Goal: Entertainment & Leisure: Consume media (video, audio)

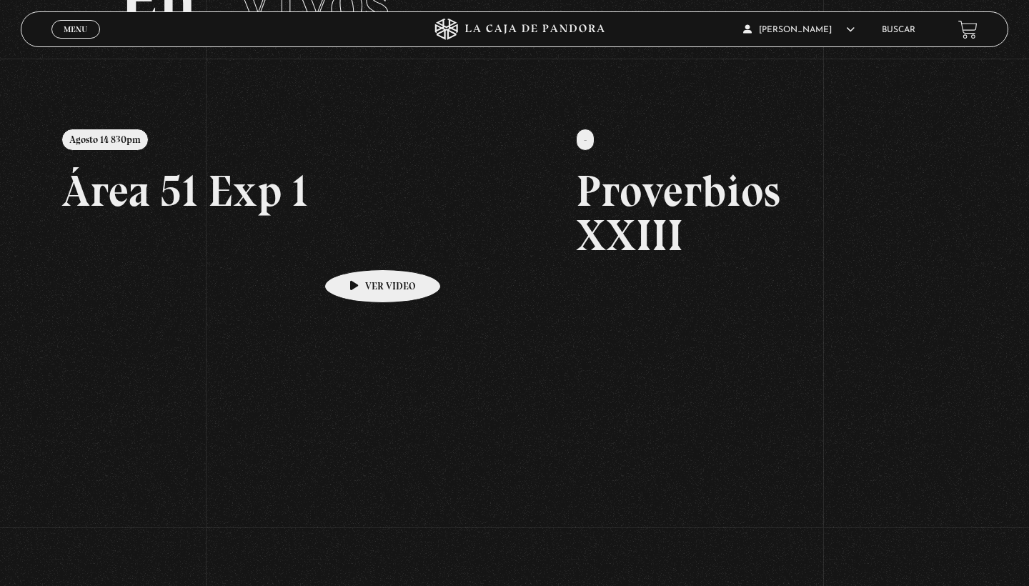
scroll to position [129, 0]
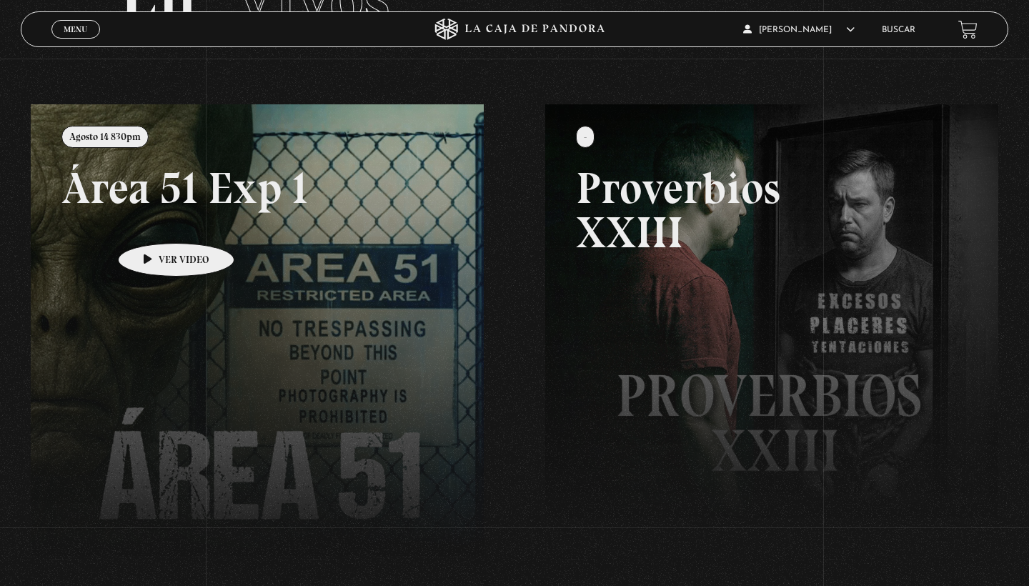
click at [154, 221] on link at bounding box center [545, 397] width 1029 height 586
click at [167, 265] on link at bounding box center [545, 397] width 1029 height 586
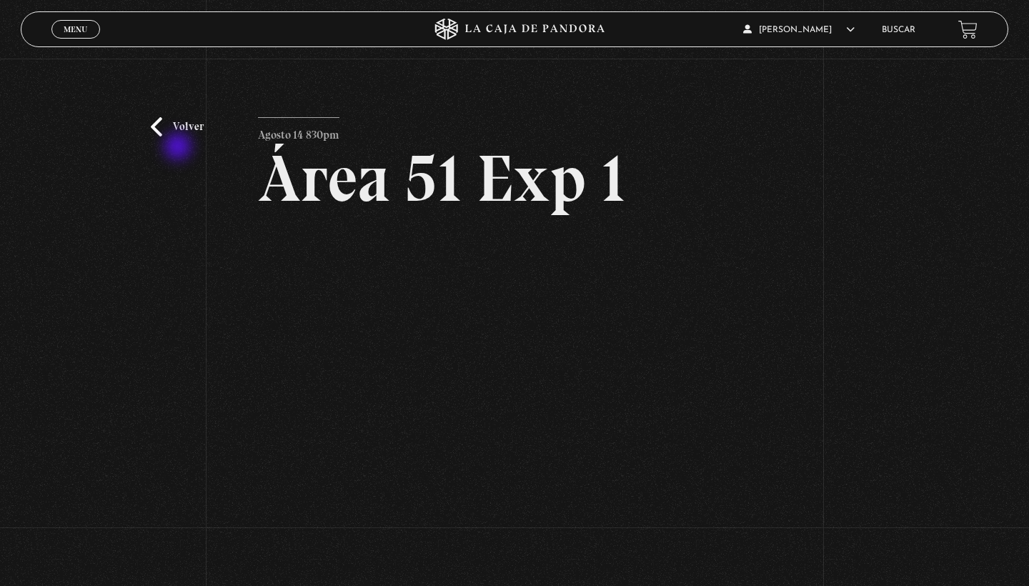
click at [166, 133] on link "Volver" at bounding box center [177, 126] width 53 height 19
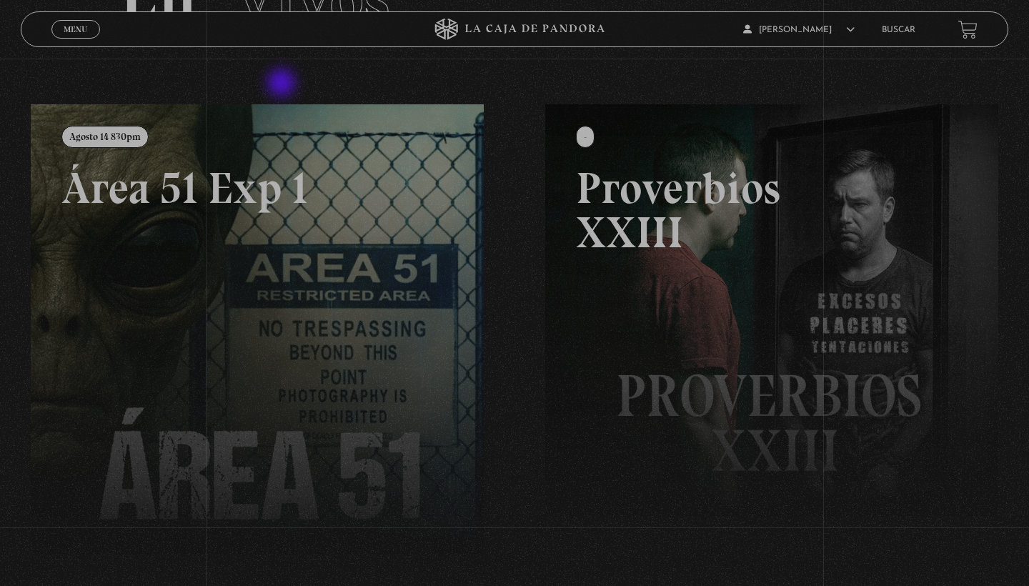
scroll to position [129, 0]
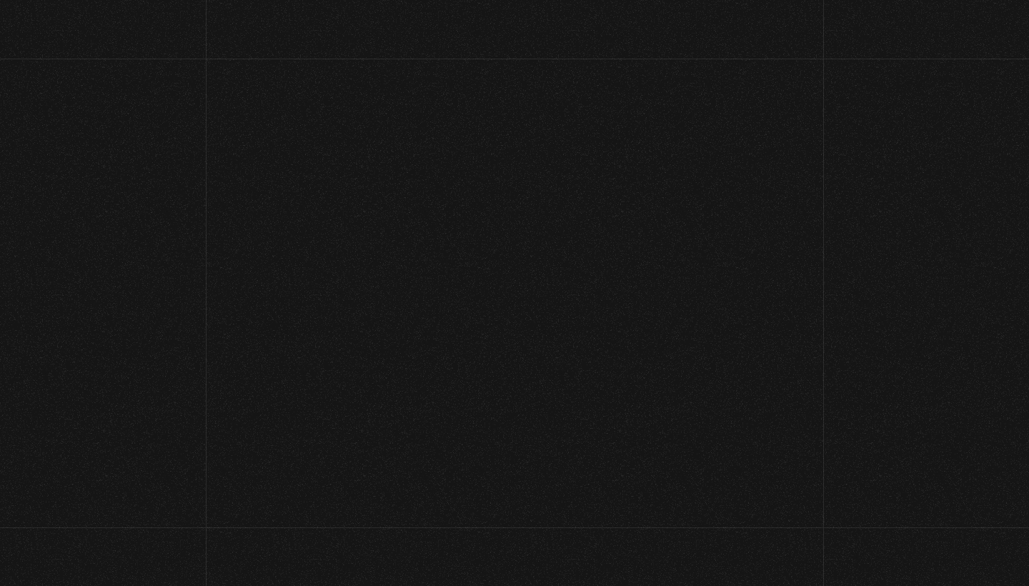
scroll to position [129, 0]
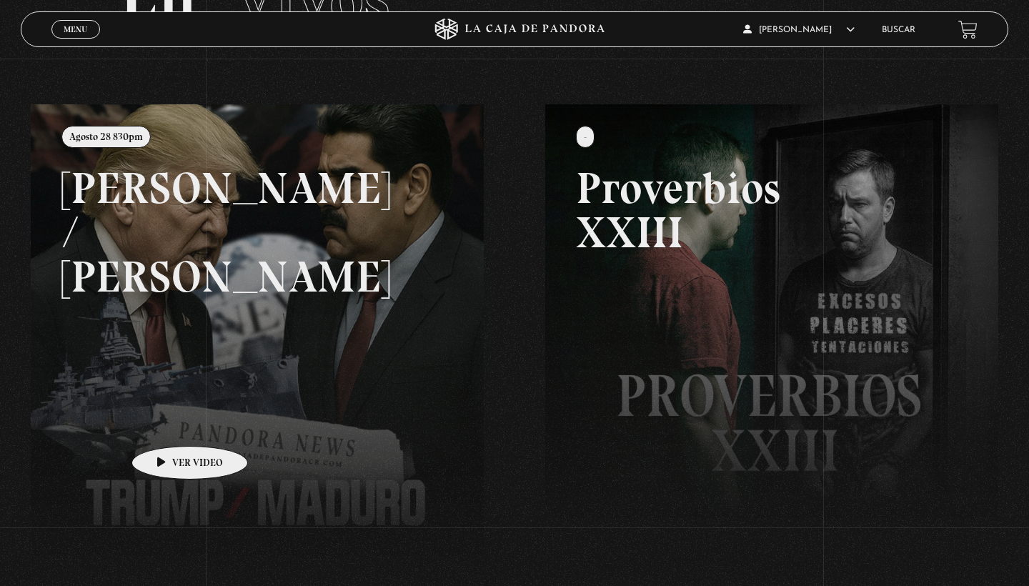
click at [167, 424] on link at bounding box center [545, 397] width 1029 height 586
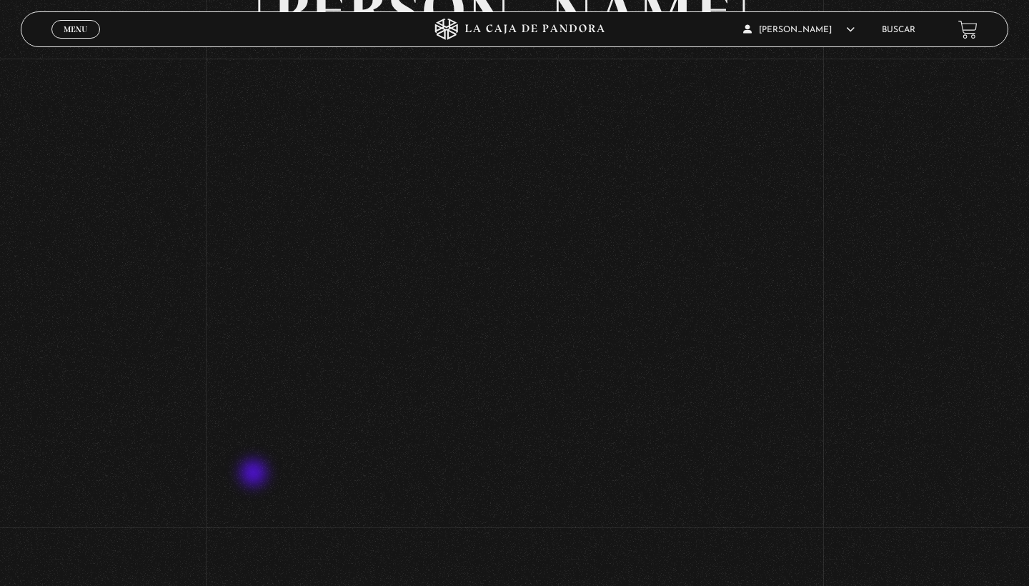
scroll to position [301, 0]
click at [829, 324] on div "Volver Agosto 28 830pm [PERSON_NAME] / [GEOGRAPHIC_DATA]" at bounding box center [514, 248] width 1029 height 980
click at [864, 359] on div "Volver Agosto 28 830pm [PERSON_NAME] / [GEOGRAPHIC_DATA]" at bounding box center [514, 248] width 1029 height 980
click at [761, 352] on p at bounding box center [515, 530] width 514 height 357
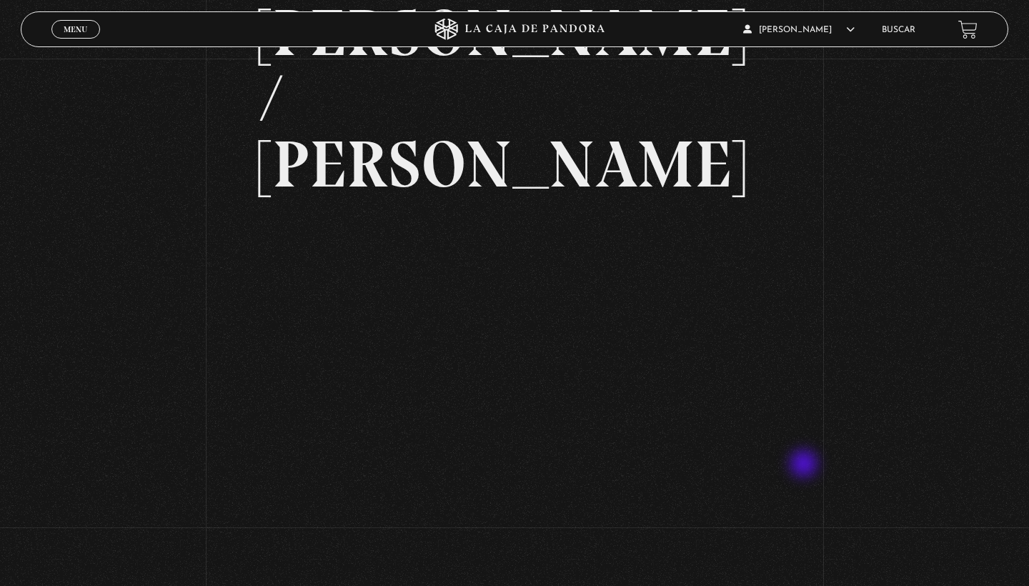
scroll to position [144, 0]
